Goal: Find specific fact: Find specific fact

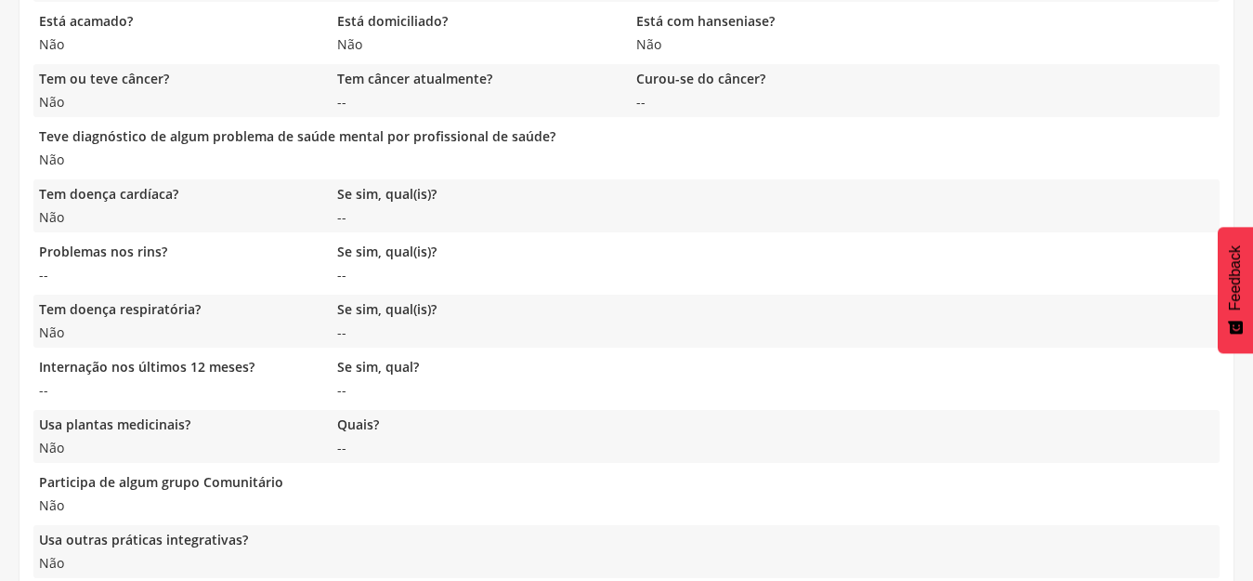
scroll to position [1600, 0]
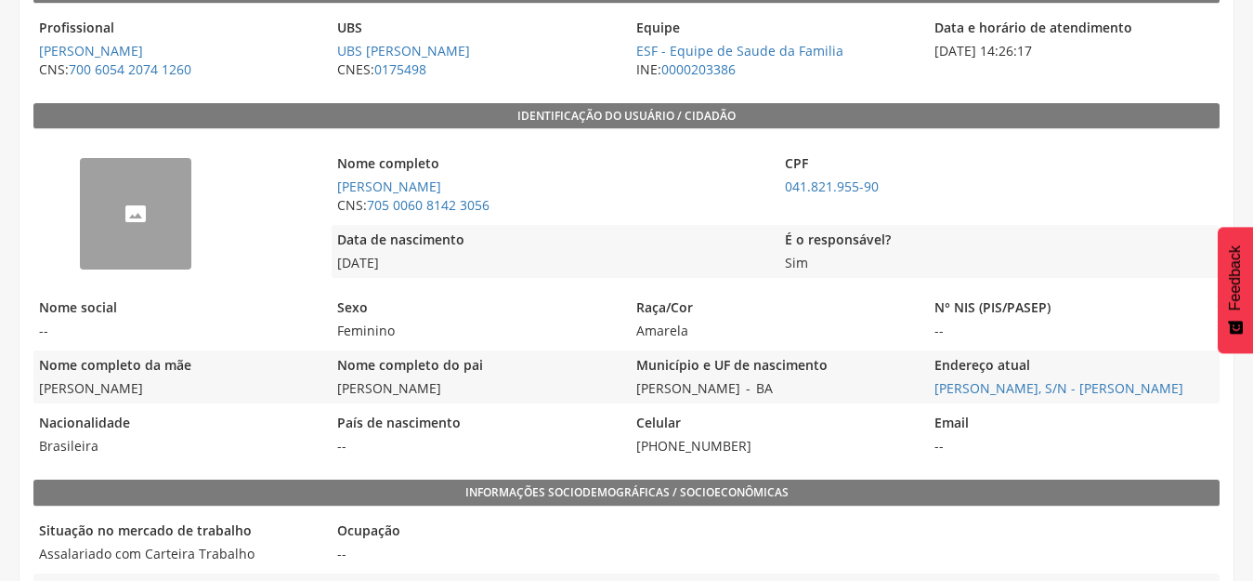
scroll to position [426, 0]
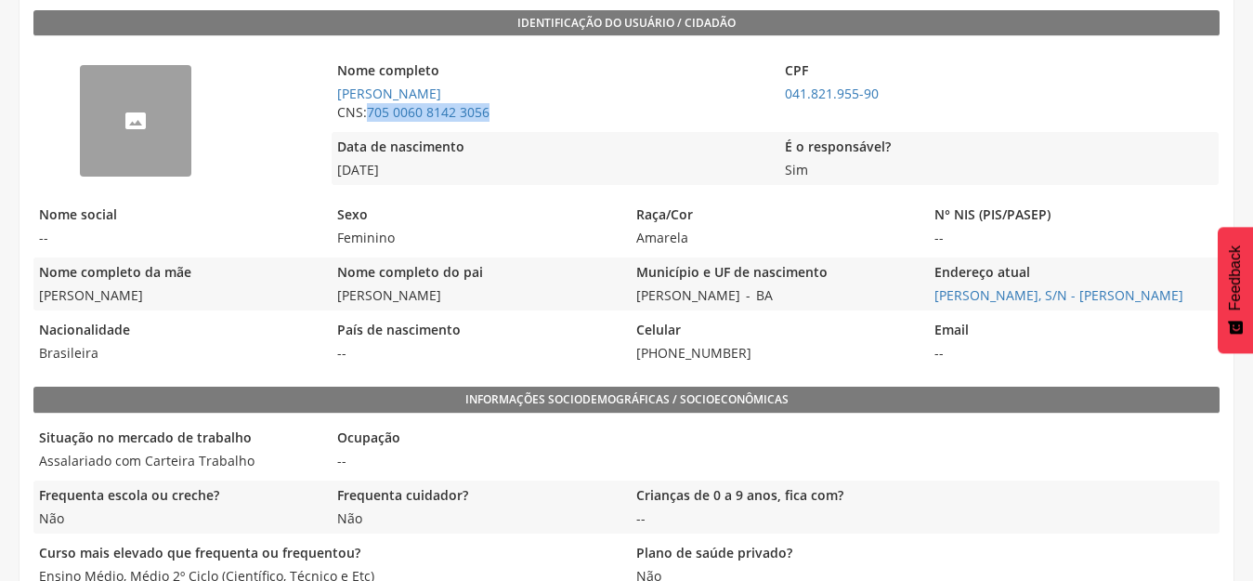
drag, startPoint x: 369, startPoint y: 124, endPoint x: 508, endPoint y: 124, distance: 139.4
click at [508, 124] on div "Nome completo Viviane de Almeida Carvalho CNS: 705 0060 8142 3056" at bounding box center [551, 92] width 439 height 72
copy link "705 0060 8142 3056"
click at [656, 224] on legend "Raça/Cor" at bounding box center [775, 215] width 289 height 21
drag, startPoint x: 936, startPoint y: 295, endPoint x: 1174, endPoint y: 304, distance: 238.9
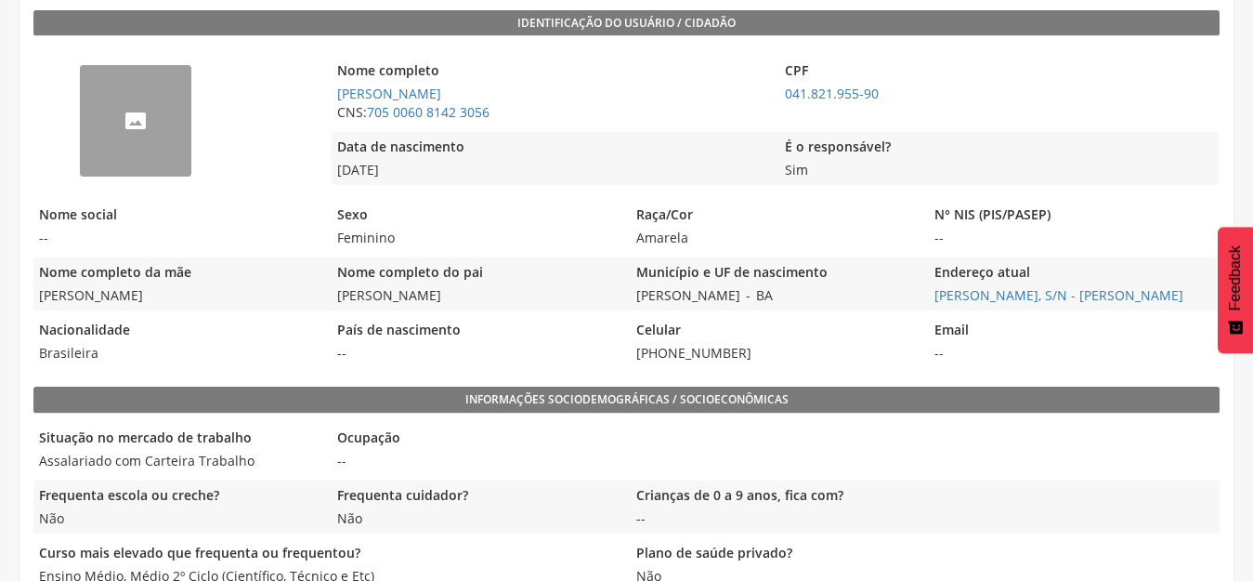
click at [1174, 304] on div "Nome completo da mãe Ivanete Maria de Almeida Carvalho Nome completo do pai Dja…" at bounding box center [626, 283] width 1186 height 53
copy link "[PERSON_NAME], S/N - [PERSON_NAME]"
